Goal: Transaction & Acquisition: Purchase product/service

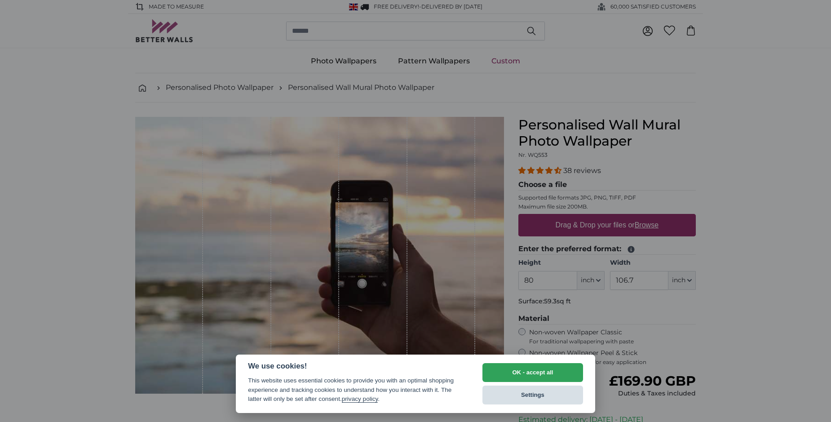
click at [516, 391] on button "Settings" at bounding box center [532, 394] width 101 height 19
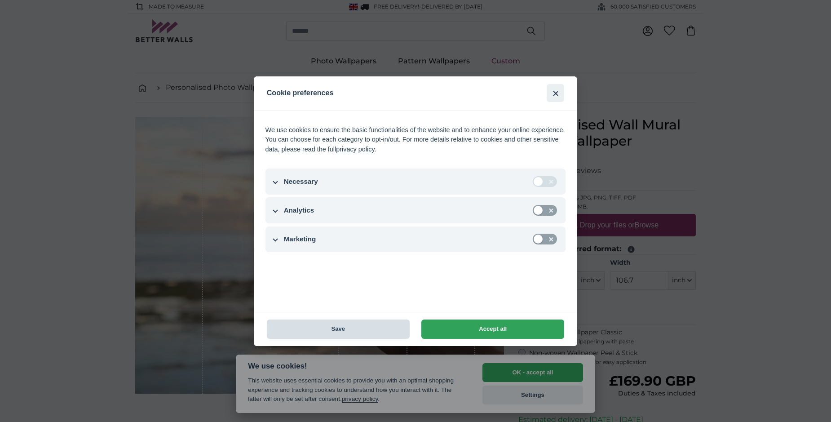
click at [385, 332] on button "Save" at bounding box center [338, 328] width 143 height 19
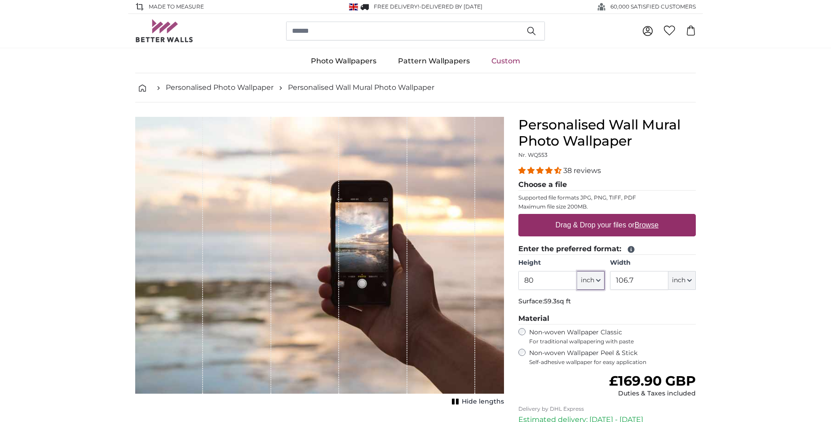
click at [597, 284] on button "inch" at bounding box center [590, 280] width 27 height 19
click at [585, 305] on link "Centimeter (cm)" at bounding box center [590, 304] width 79 height 16
type input "203.2"
type input "271.1"
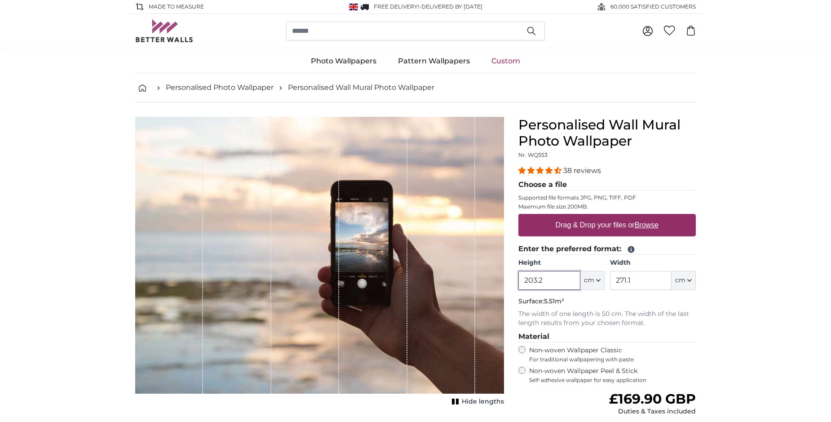
drag, startPoint x: 546, startPoint y: 279, endPoint x: 504, endPoint y: 278, distance: 42.7
click at [518, 278] on input "203.2" at bounding box center [549, 280] width 62 height 19
type input "210"
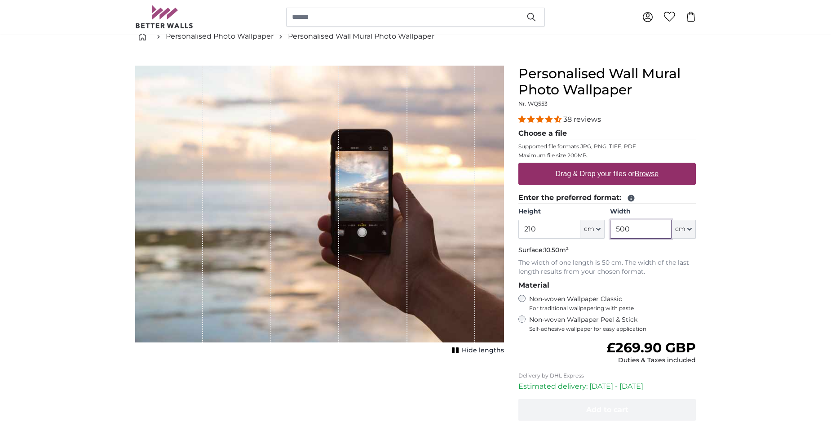
drag, startPoint x: 621, startPoint y: 226, endPoint x: 603, endPoint y: 226, distance: 18.0
click at [610, 226] on input "500" at bounding box center [641, 229] width 62 height 19
drag, startPoint x: 619, startPoint y: 231, endPoint x: 637, endPoint y: 232, distance: 18.0
click at [637, 232] on input "1120" at bounding box center [641, 229] width 62 height 19
type input "1100"
